Goal: Task Accomplishment & Management: Use online tool/utility

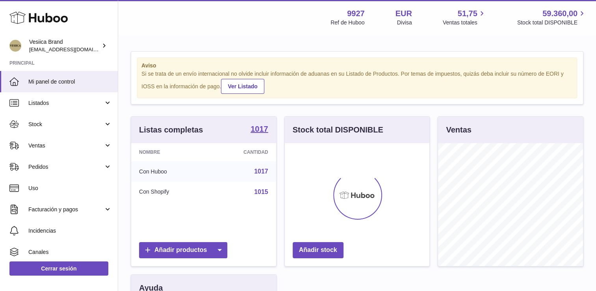
scroll to position [123, 145]
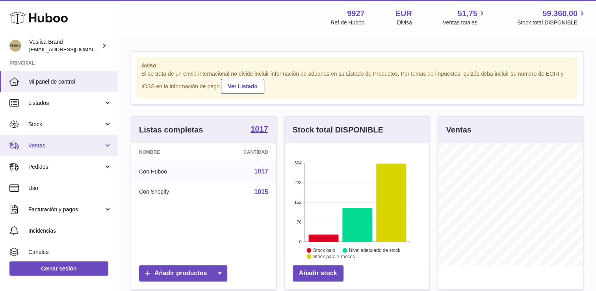
drag, startPoint x: 71, startPoint y: 139, endPoint x: 71, endPoint y: 146, distance: 6.3
click at [71, 139] on link "Ventas" at bounding box center [59, 145] width 118 height 21
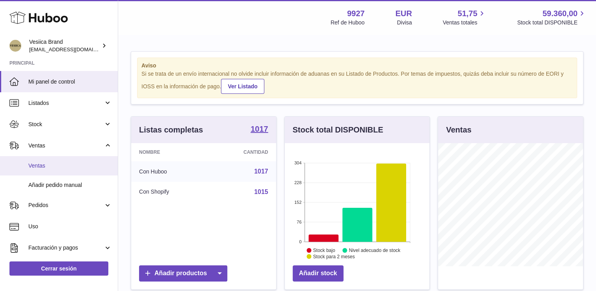
click at [69, 163] on span "Ventas" at bounding box center [69, 165] width 83 height 7
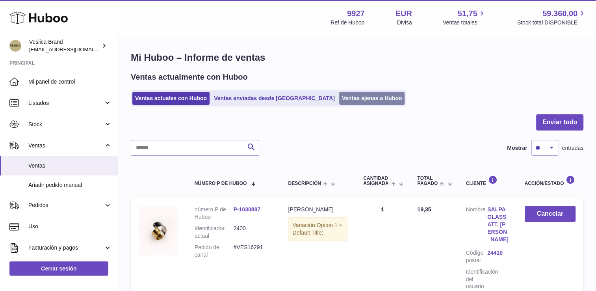
click at [339, 92] on link "Ventas ajenas a Huboo" at bounding box center [372, 98] width 66 height 13
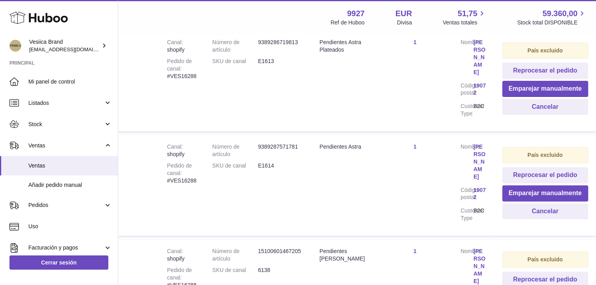
scroll to position [315, 54]
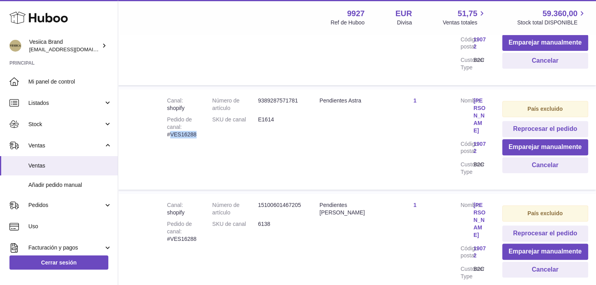
drag, startPoint x: 203, startPoint y: 132, endPoint x: 169, endPoint y: 136, distance: 34.4
click at [169, 136] on td "Canal shopify Pedido de canal #VES16288" at bounding box center [181, 139] width 45 height 100
drag, startPoint x: 169, startPoint y: 136, endPoint x: 177, endPoint y: 133, distance: 8.2
copy div "VES16288"
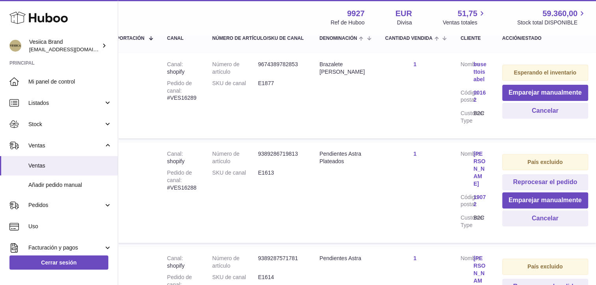
scroll to position [118, 54]
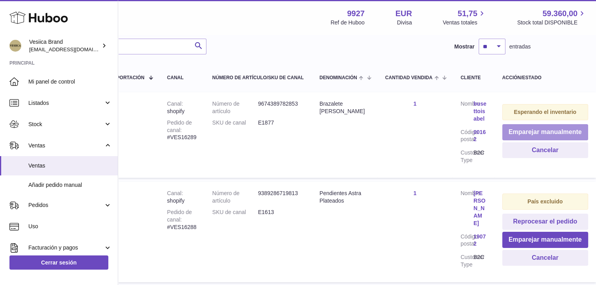
click at [532, 133] on button "Emparejar manualmente" at bounding box center [545, 132] width 86 height 16
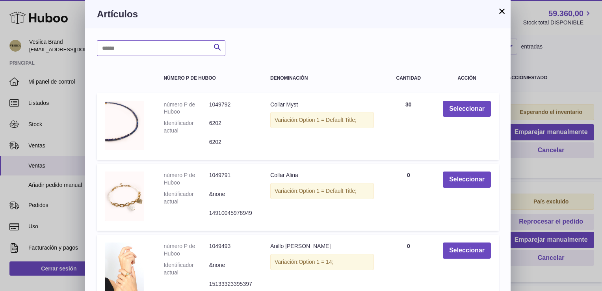
click at [167, 45] on input "text" at bounding box center [161, 48] width 128 height 16
type input "****"
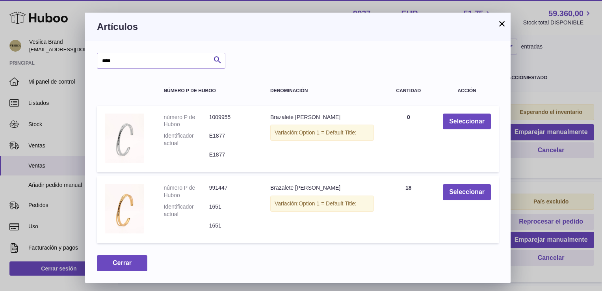
click at [502, 23] on button "×" at bounding box center [501, 23] width 9 height 9
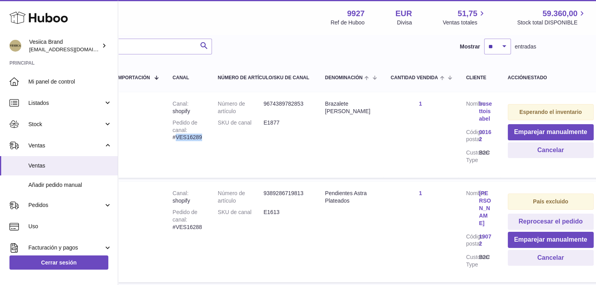
drag, startPoint x: 208, startPoint y: 137, endPoint x: 176, endPoint y: 139, distance: 31.9
click at [176, 139] on td "Canal shopify Pedido de canal #VES16289" at bounding box center [187, 134] width 45 height 85
copy div "VES16289"
